Goal: Use online tool/utility: Utilize a website feature to perform a specific function

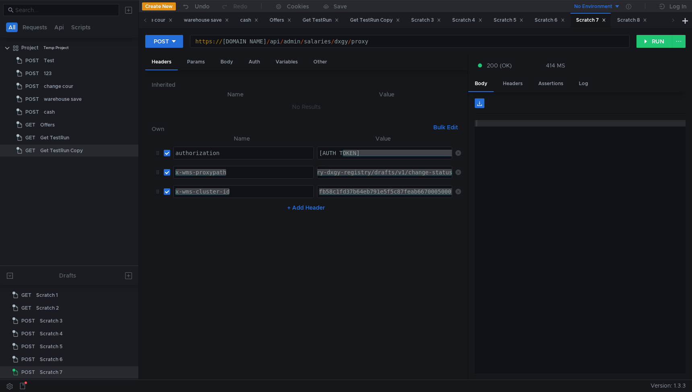
scroll to position [12, 0]
click at [394, 177] on div "/admin/grocery-dxgy-registry/drafts/v1/change-status" at bounding box center [363, 178] width 179 height 19
click at [395, 119] on div "Inherited Name Value No Results Own Bulk Edit XXXXXXXXXXXXXXXXXXXXXXXXXXXXXXXXX…" at bounding box center [306, 225] width 309 height 297
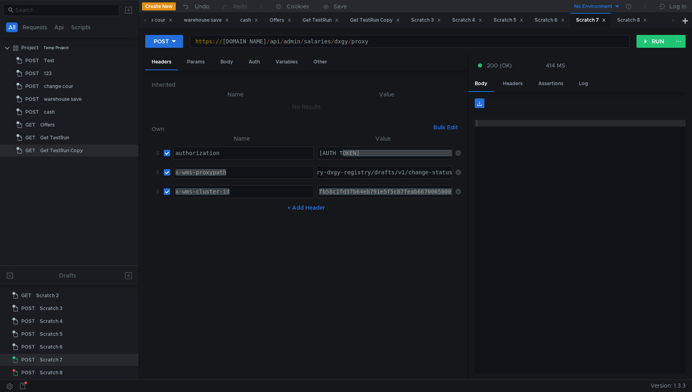
click at [365, 275] on nz-table "Name Value authorization authorization הההההההההההההההההההההההההההההההההההההההה…" at bounding box center [306, 254] width 309 height 240
click at [640, 20] on div "Scratch 8" at bounding box center [632, 20] width 30 height 8
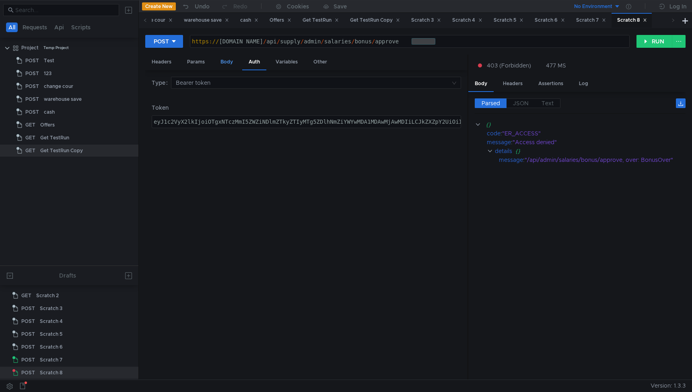
click at [231, 60] on div "Body" at bounding box center [226, 62] width 25 height 15
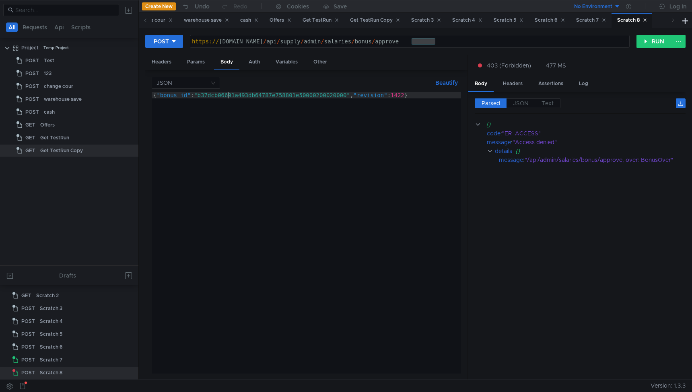
click at [227, 96] on div "{ "bonus_id" : "b37dcb06691a493db64787e758801e50000200020000" , "revision" : 14…" at bounding box center [306, 239] width 309 height 295
paste textarea "93b0e2f15bf4219bb1b4a82e3a43e13"
type textarea "{"bonus_id":"b93b0e2f15bf4219bb1b4a82e3a43e13000200020000","revision":1422}"
click at [649, 47] on button "RUN" at bounding box center [654, 41] width 36 height 13
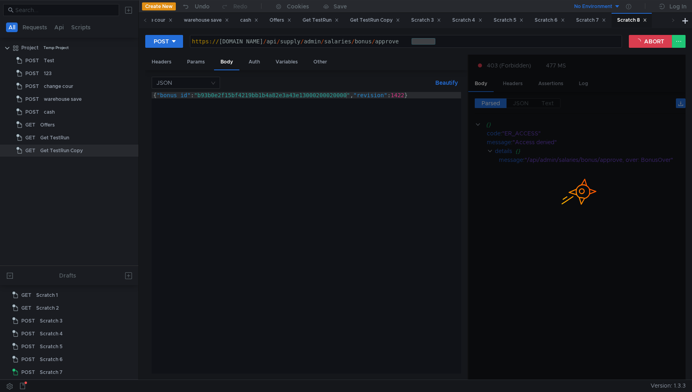
scroll to position [12, 0]
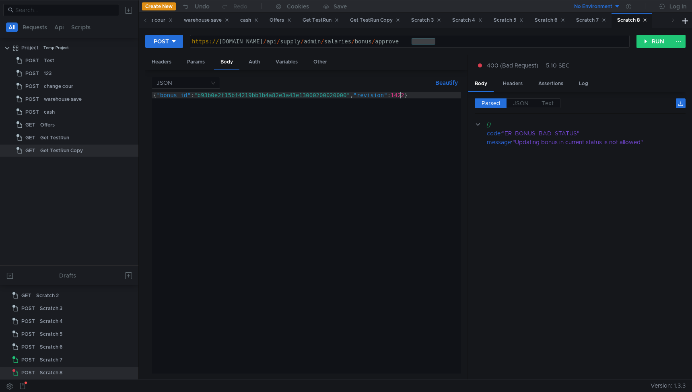
click at [400, 95] on div "{ "bonus_id" : "b93b0e2f15bf4219bb1b4a82e3a43e13000200020000" , "revision" : 14…" at bounding box center [306, 239] width 309 height 295
type textarea "{"bonus_id":"b93b0e2f15bf4219bb1b4a82e3a43e13000200020000","revision":1425}"
click at [646, 47] on button "RUN" at bounding box center [654, 41] width 36 height 13
